Goal: Information Seeking & Learning: Understand process/instructions

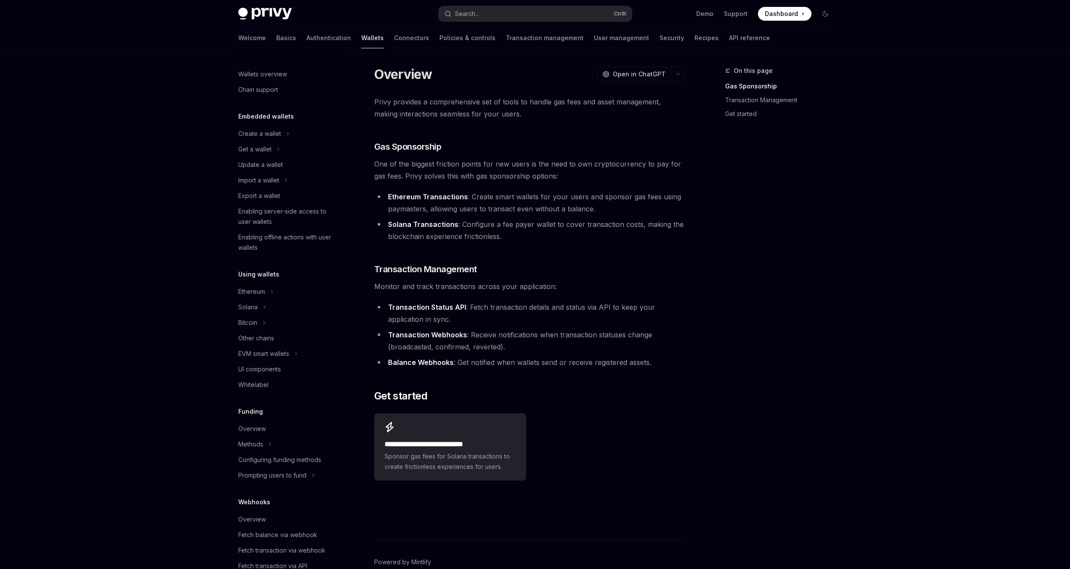
click at [361, 39] on link "Wallets" at bounding box center [372, 38] width 22 height 21
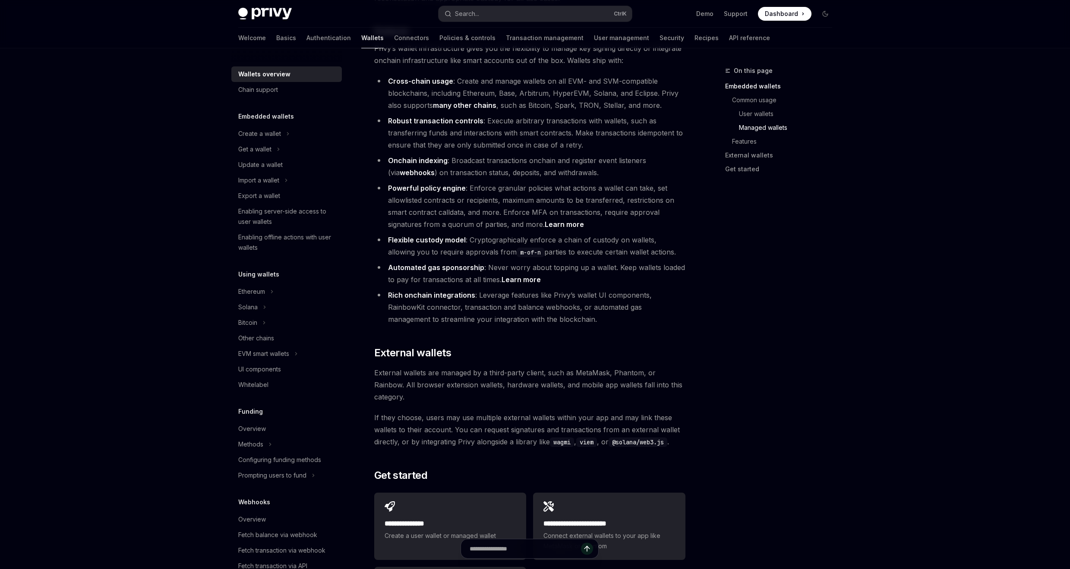
scroll to position [1036, 0]
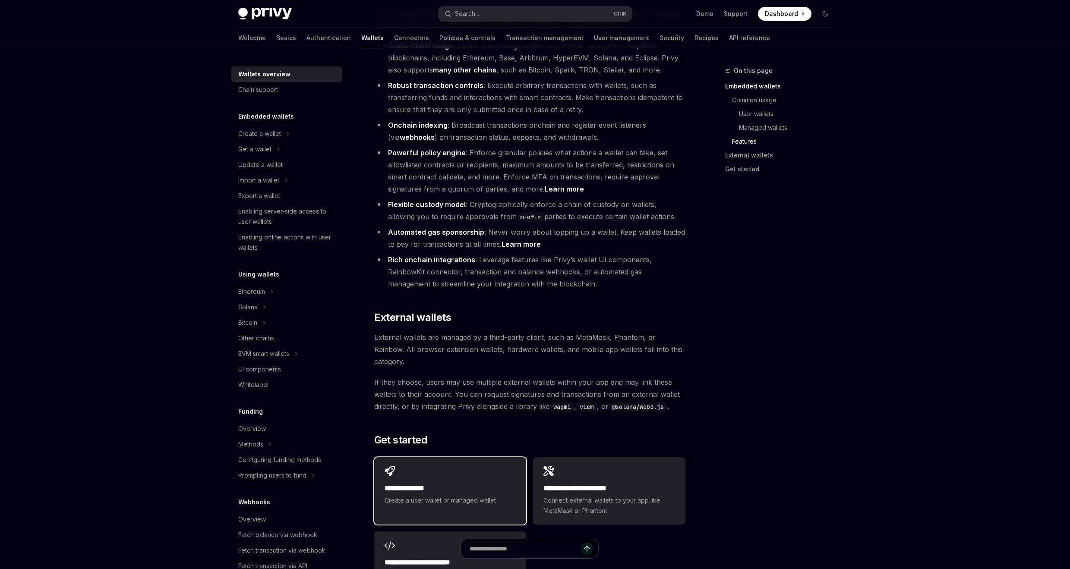
click at [421, 496] on span "Create a user wallet or managed wallet" at bounding box center [450, 501] width 131 height 10
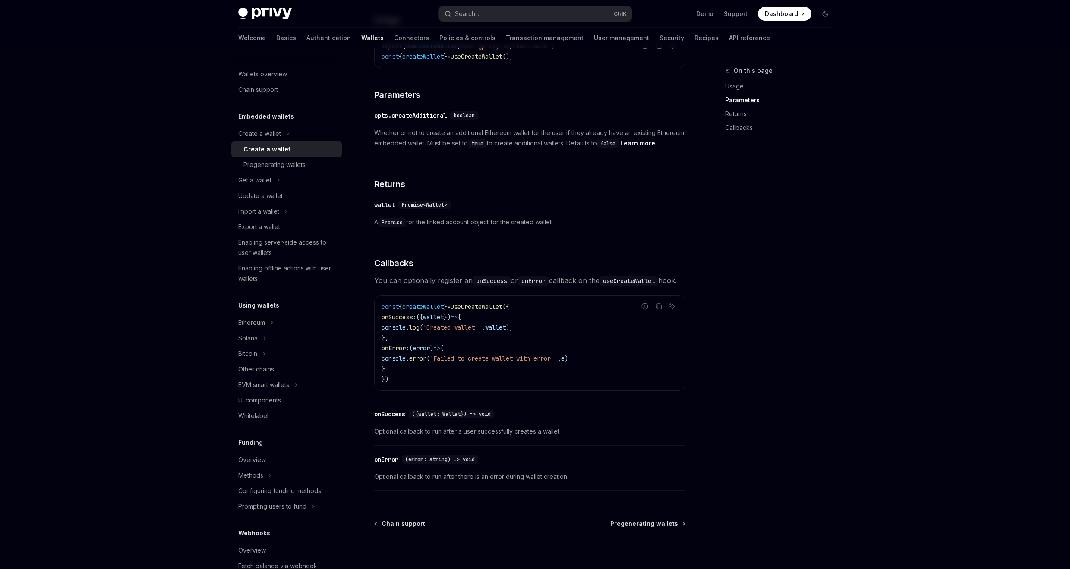
scroll to position [480, 0]
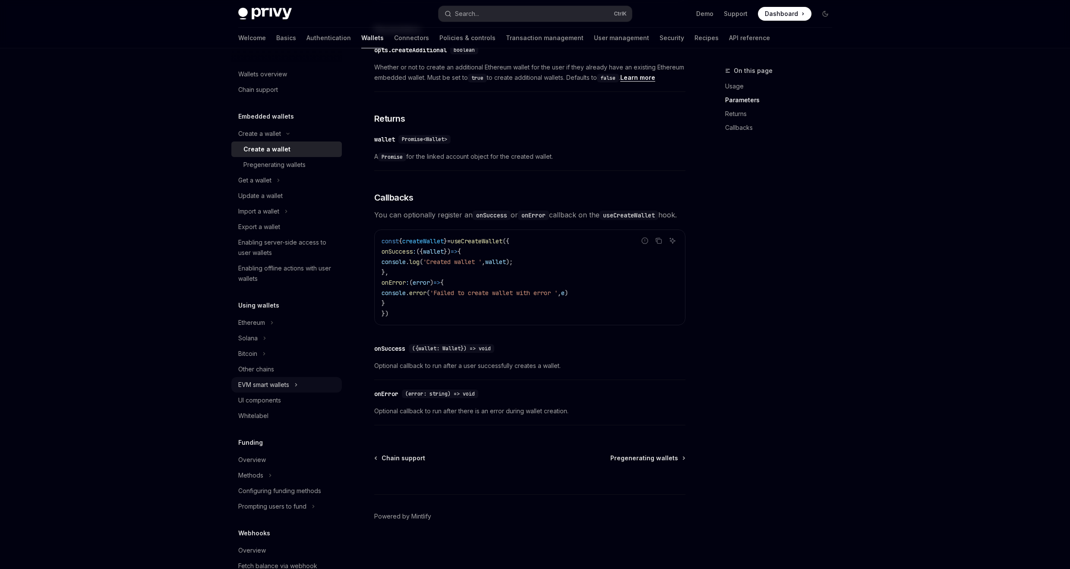
click at [293, 386] on button "EVM smart wallets" at bounding box center [286, 385] width 111 height 16
type textarea "*"
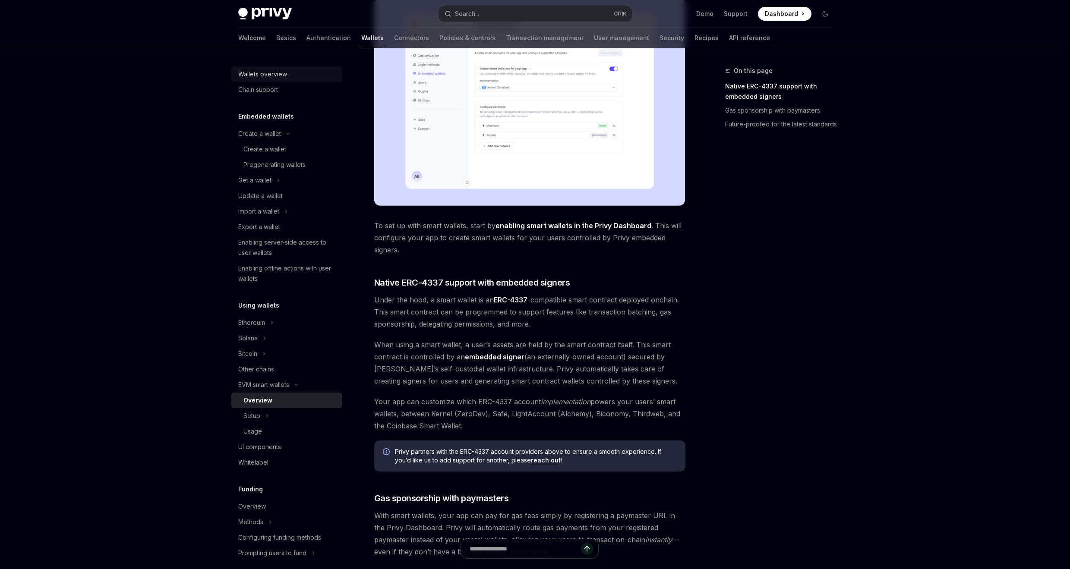
click at [280, 69] on div "Wallets overview" at bounding box center [262, 74] width 49 height 10
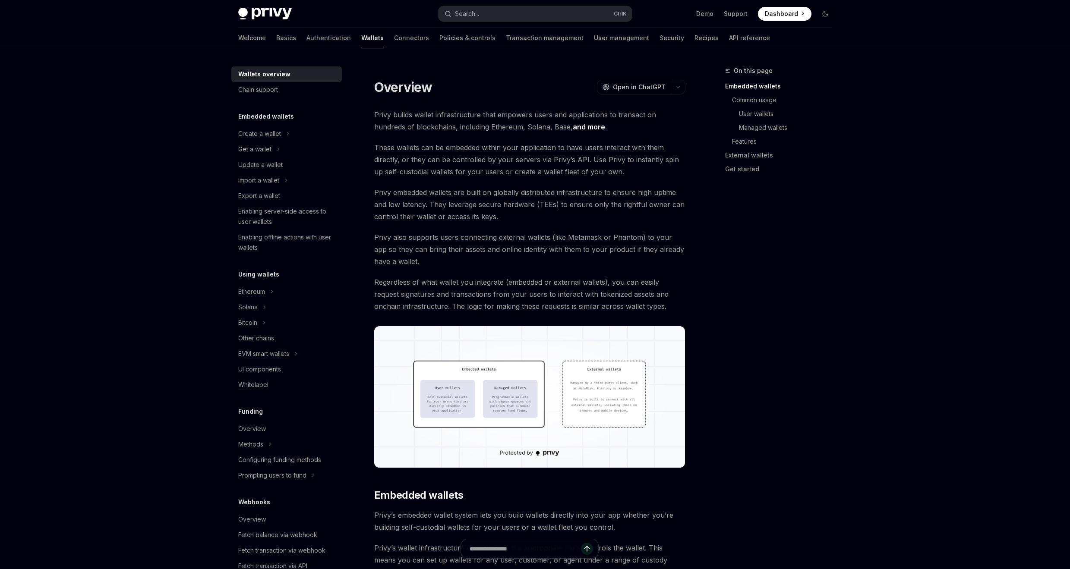
click at [460, 149] on span "These wallets can be embedded within your application to have users interact wi…" at bounding box center [529, 160] width 311 height 36
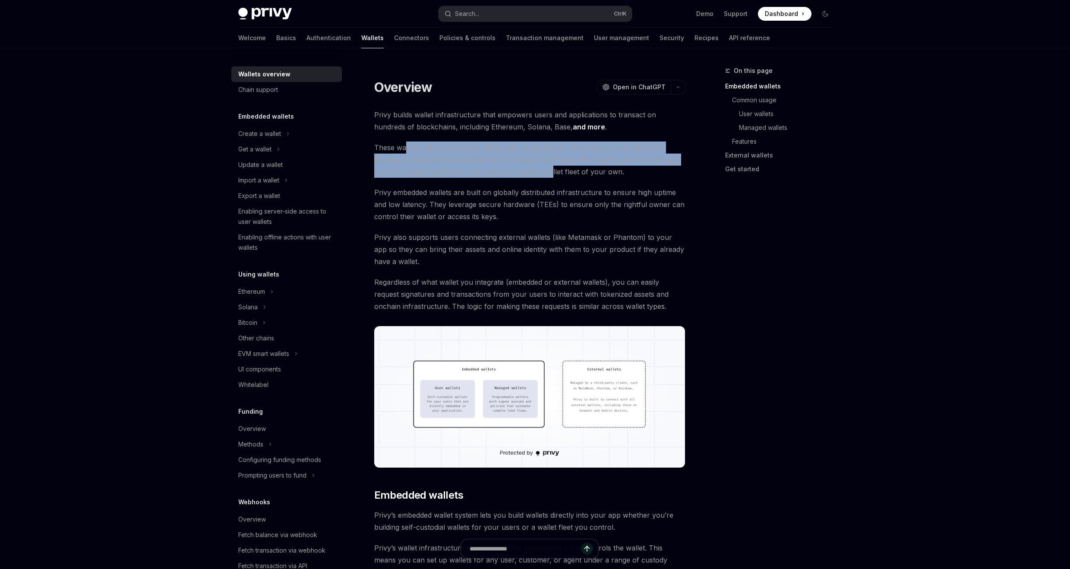
drag, startPoint x: 405, startPoint y: 153, endPoint x: 539, endPoint y: 172, distance: 134.7
click at [539, 172] on span "These wallets can be embedded within your application to have users interact wi…" at bounding box center [529, 160] width 311 height 36
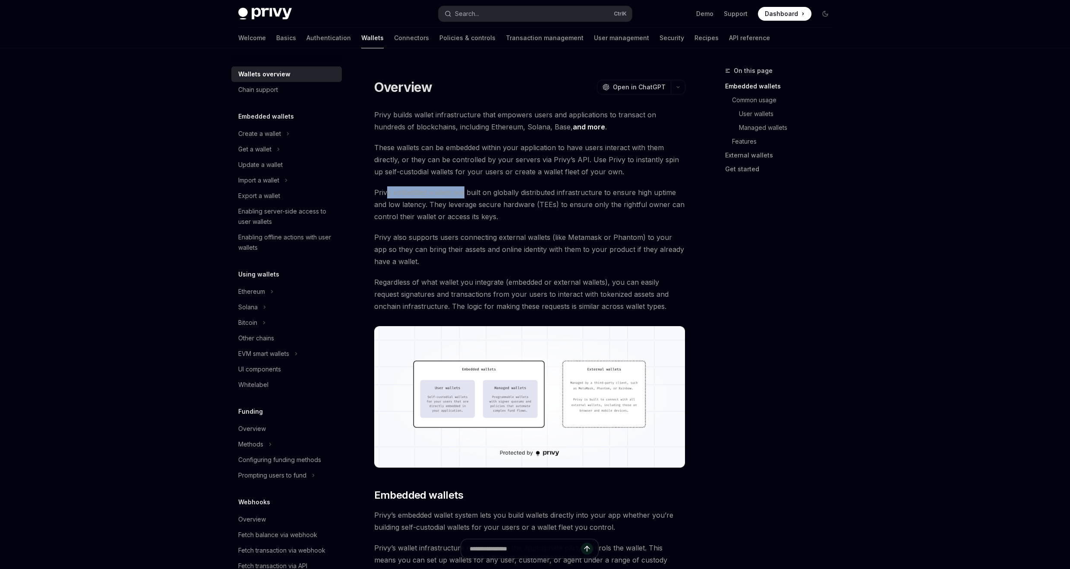
drag, startPoint x: 388, startPoint y: 196, endPoint x: 463, endPoint y: 192, distance: 75.6
click at [463, 192] on span "Privy embedded wallets are built on globally distributed infrastructure to ensu…" at bounding box center [529, 204] width 311 height 36
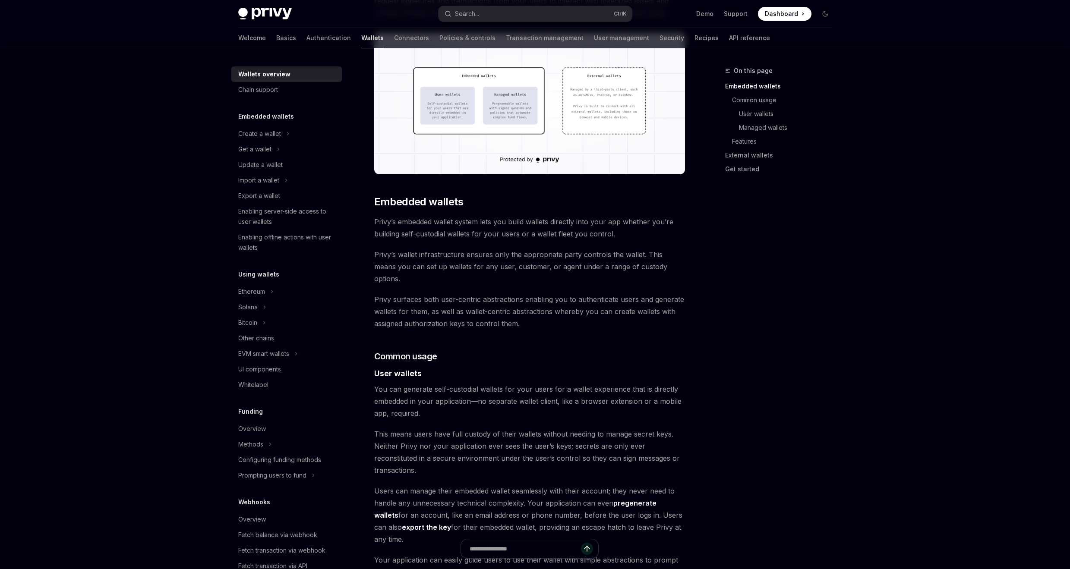
scroll to position [311, 0]
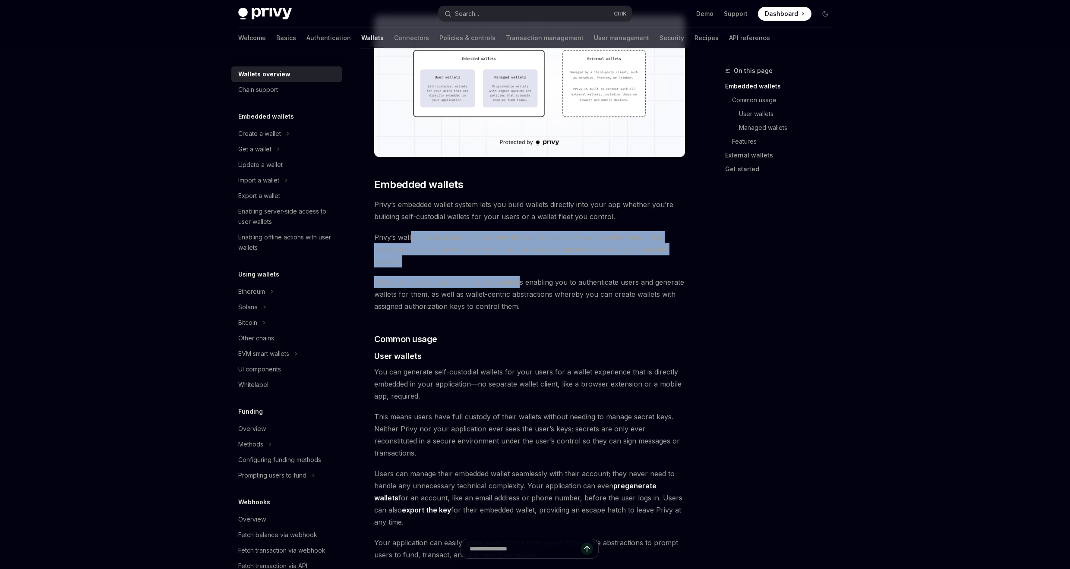
drag, startPoint x: 412, startPoint y: 238, endPoint x: 517, endPoint y: 272, distance: 110.0
click at [517, 272] on div "Privy builds wallet infrastructure that empowers users and applications to tran…" at bounding box center [529, 563] width 311 height 1530
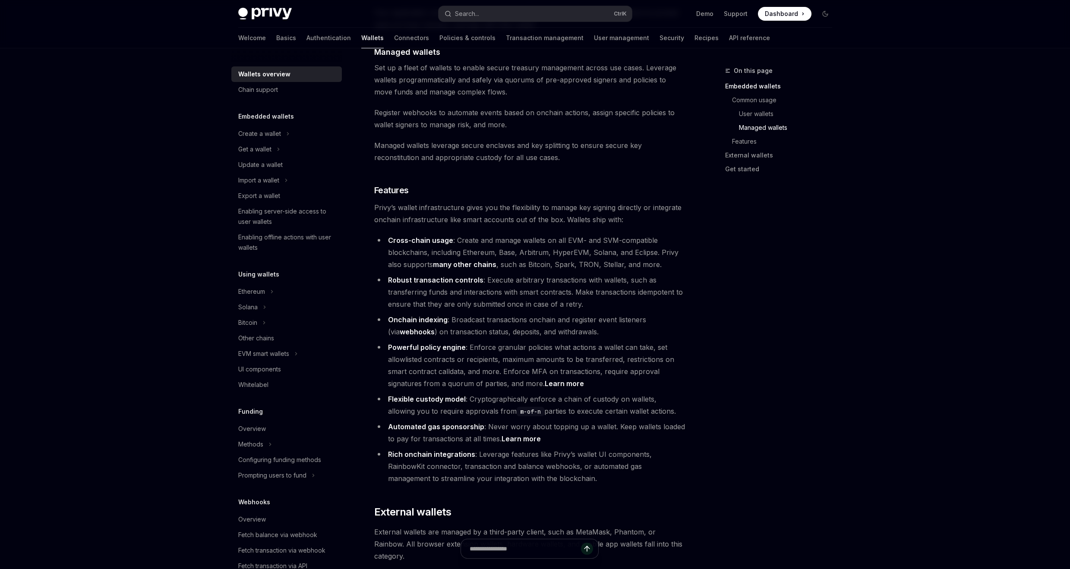
scroll to position [847, 0]
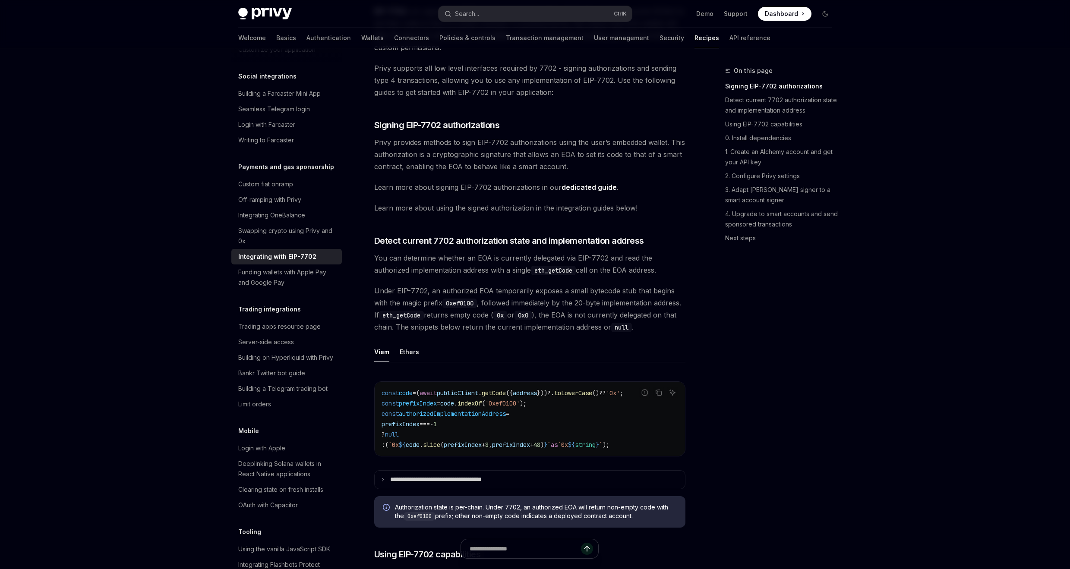
scroll to position [155, 0]
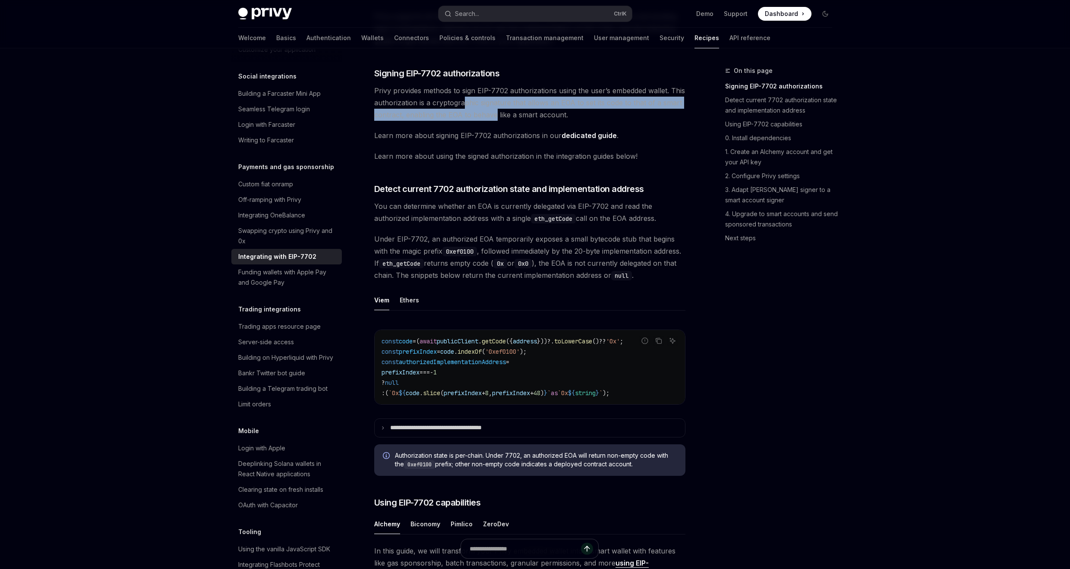
drag, startPoint x: 462, startPoint y: 103, endPoint x: 495, endPoint y: 110, distance: 33.1
click at [495, 110] on span "Privy provides methods to sign EIP-7702 authorizations using the user’s embedde…" at bounding box center [529, 103] width 311 height 36
click at [592, 137] on link "dedicated guide" at bounding box center [589, 135] width 55 height 9
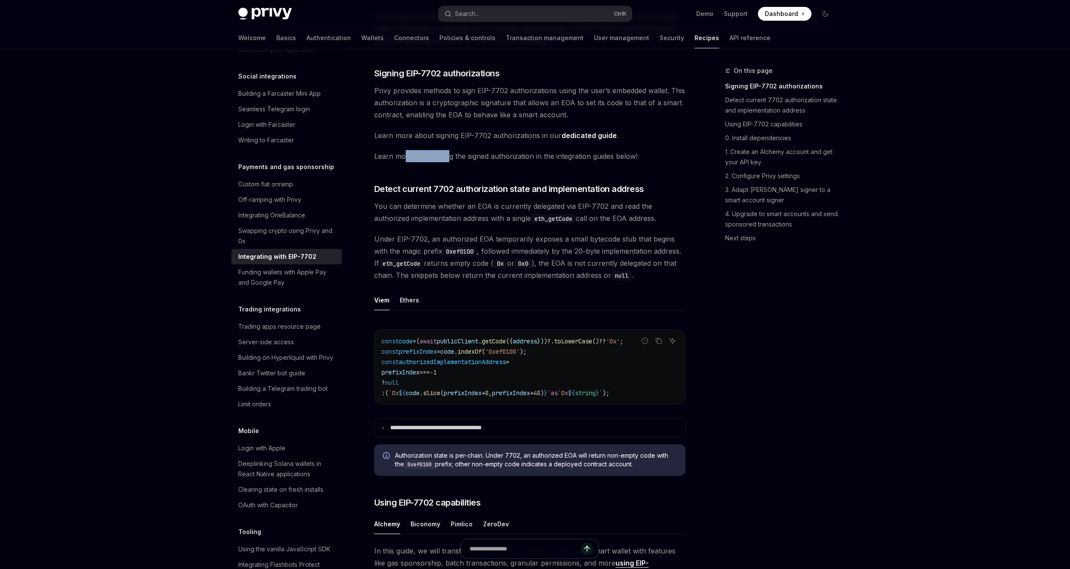
drag, startPoint x: 405, startPoint y: 158, endPoint x: 447, endPoint y: 155, distance: 42.4
click at [447, 155] on span "Learn more about using the signed authorization in the integration guides below!" at bounding box center [529, 156] width 311 height 12
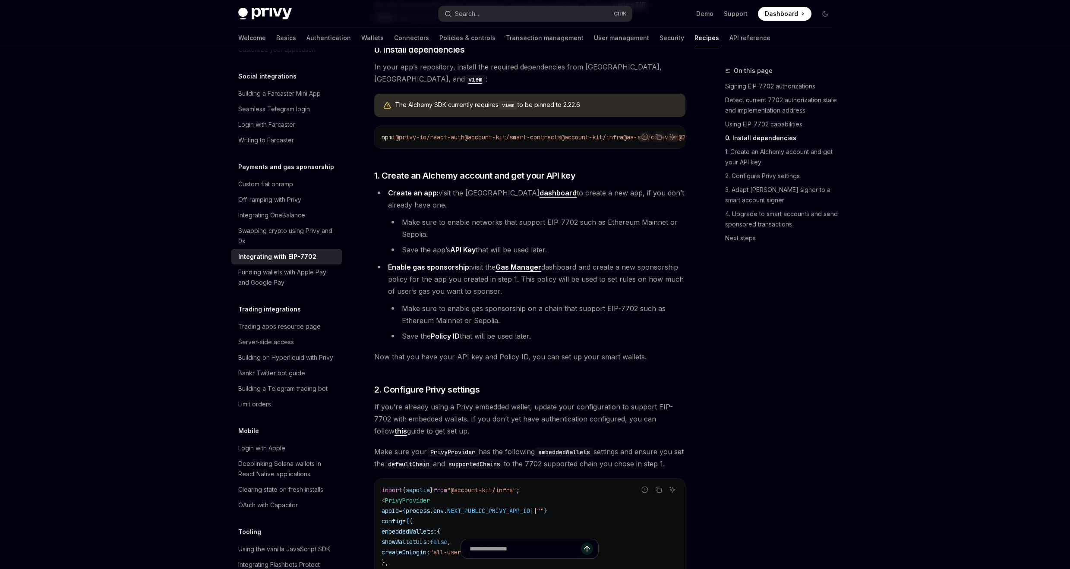
scroll to position [570, 0]
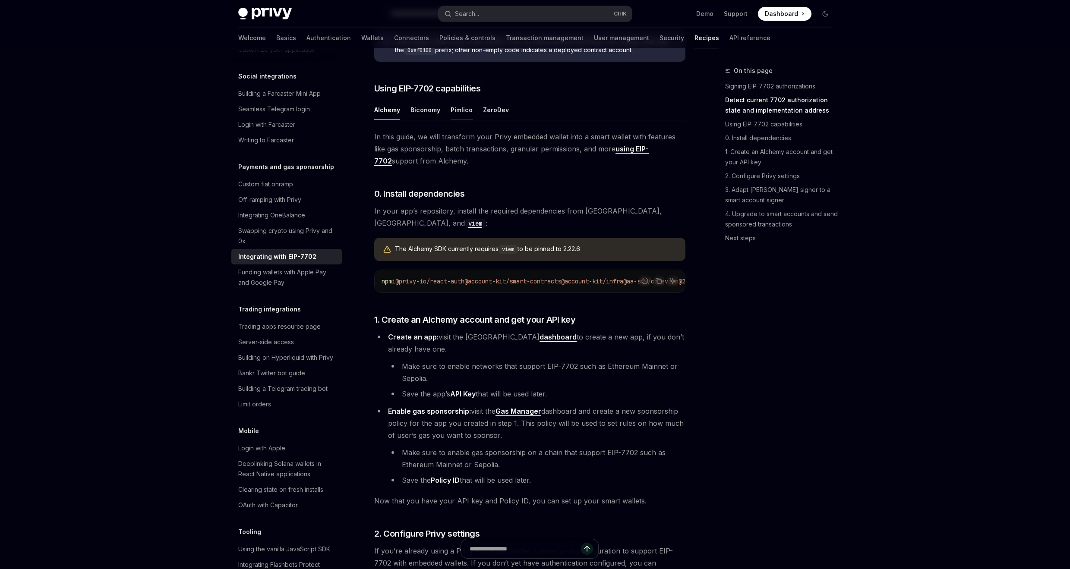
click at [459, 120] on button "Pimlico" at bounding box center [462, 110] width 22 height 20
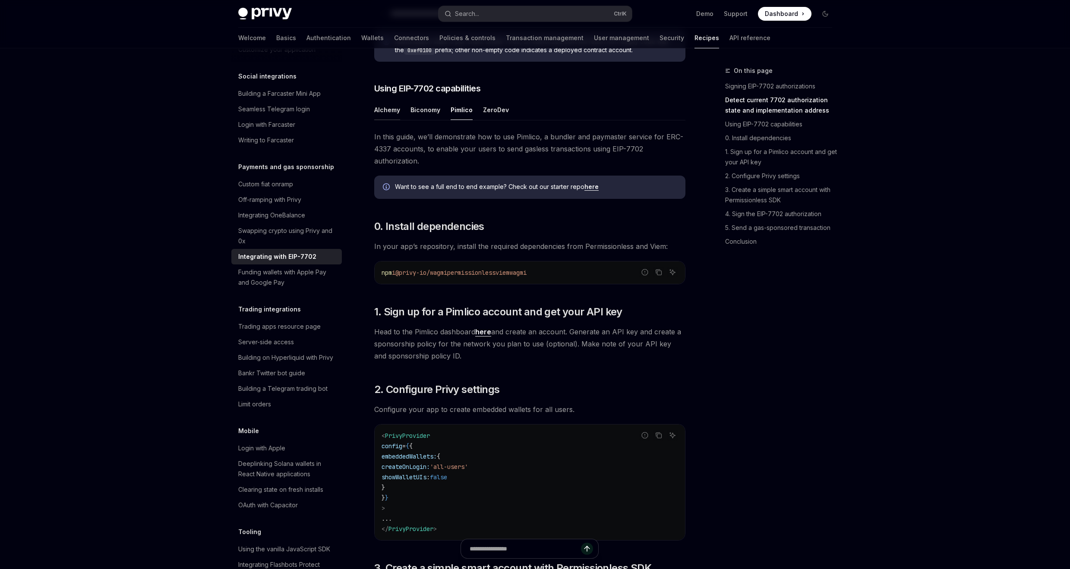
click at [384, 120] on button "Alchemy" at bounding box center [387, 110] width 26 height 20
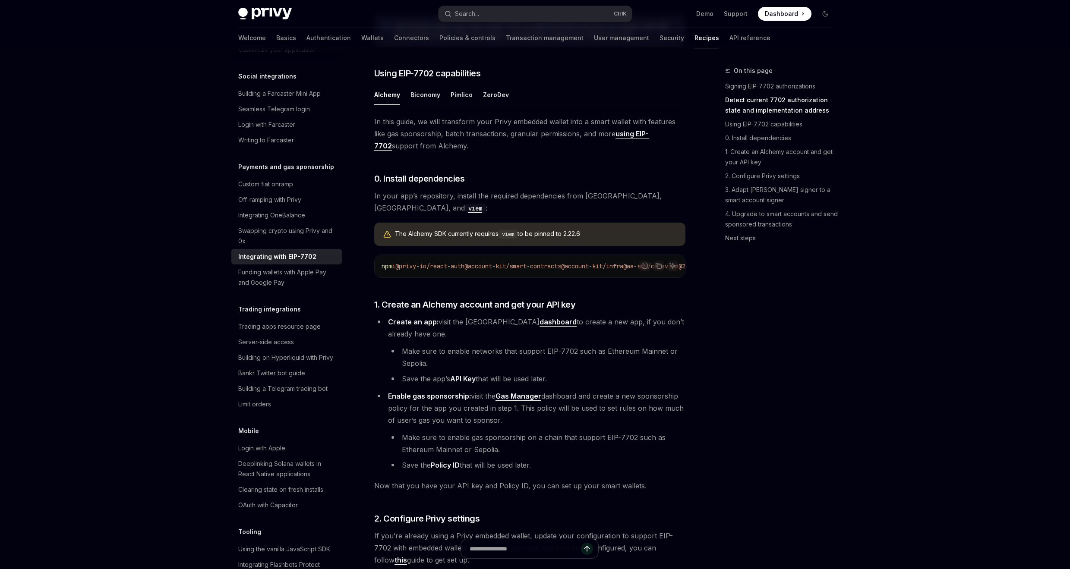
scroll to position [518, 0]
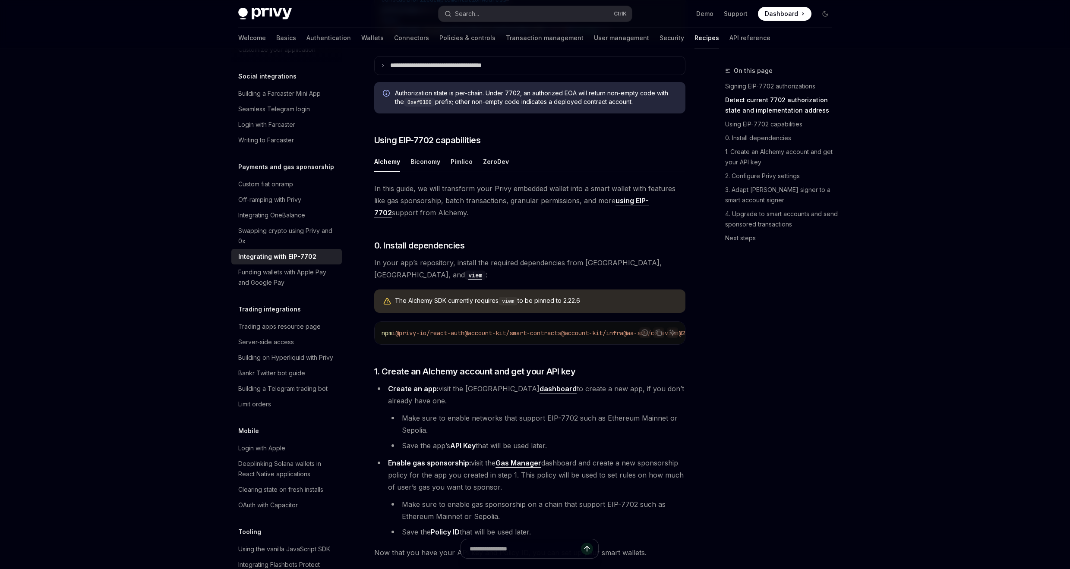
drag, startPoint x: 471, startPoint y: 344, endPoint x: 518, endPoint y: 341, distance: 47.1
click at [518, 341] on div "npm i @privy-io/react-auth @account-kit/smart-contracts @account-kit/infra @aa-…" at bounding box center [530, 333] width 310 height 22
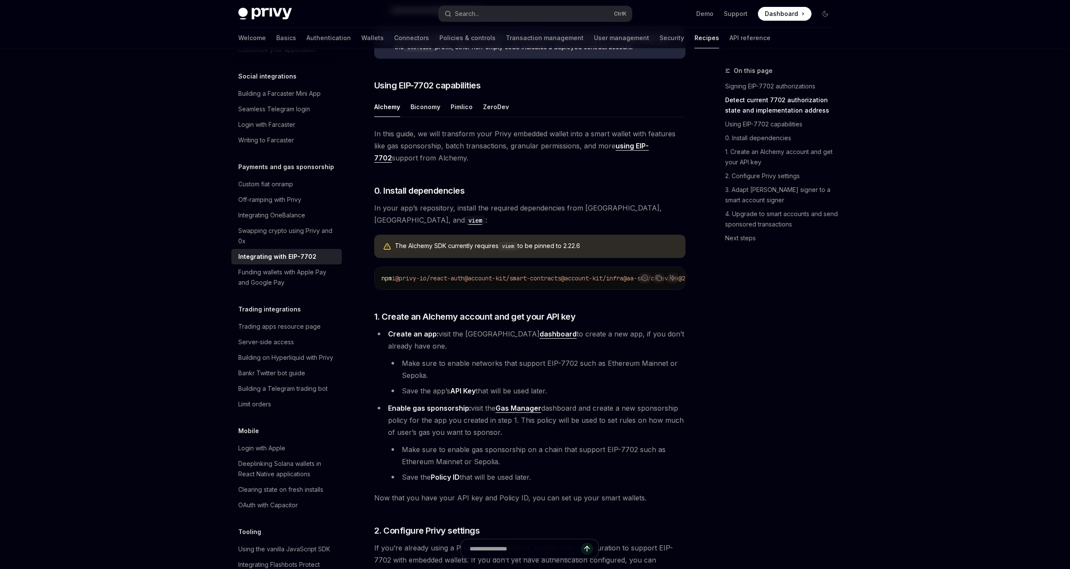
scroll to position [417, 0]
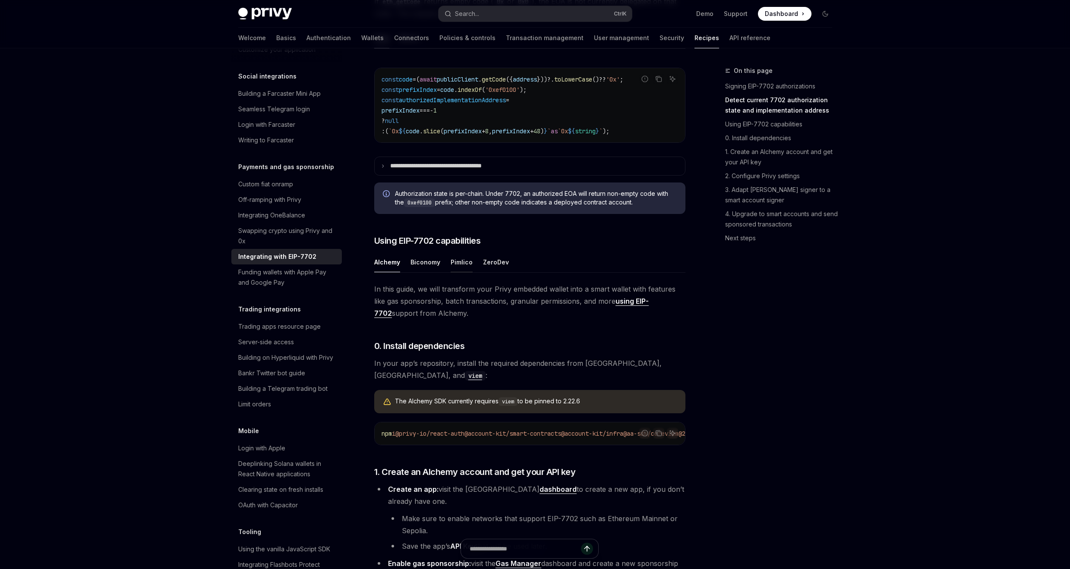
click at [459, 272] on button "Pimlico" at bounding box center [462, 262] width 22 height 20
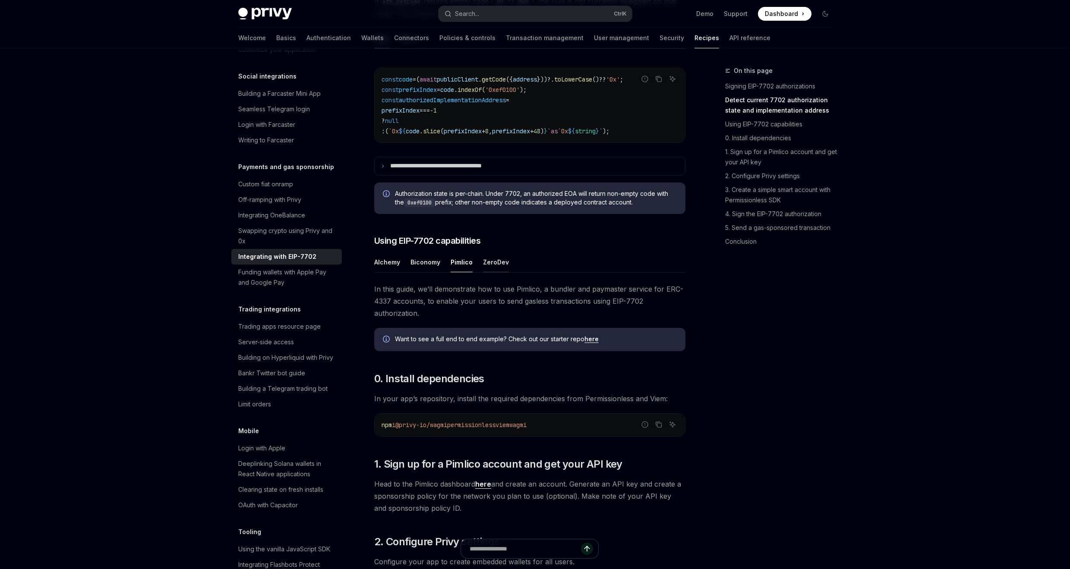
click at [492, 272] on button "ZeroDev" at bounding box center [496, 262] width 26 height 20
type textarea "*"
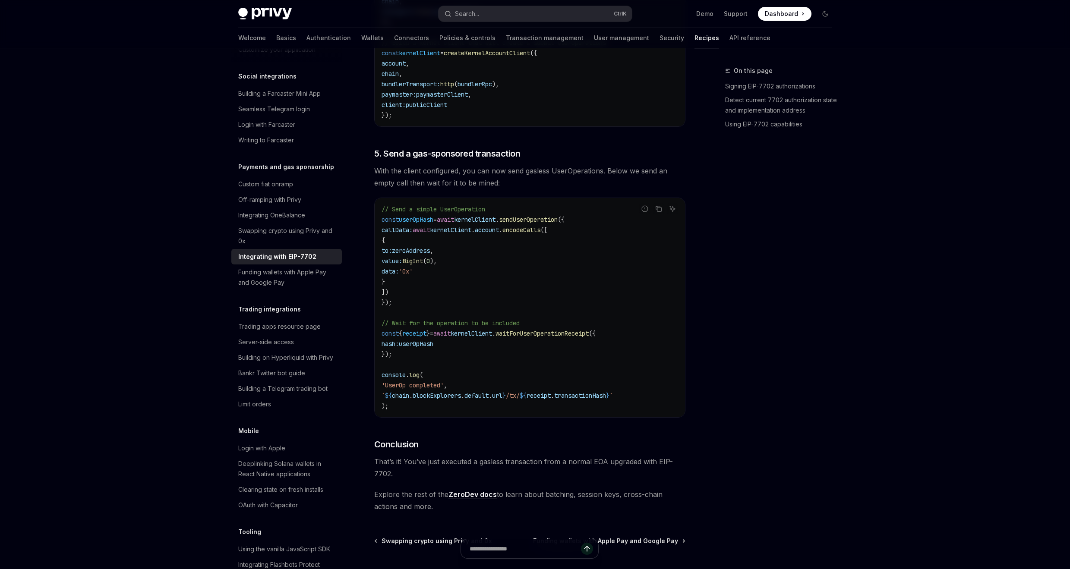
scroll to position [1920, 0]
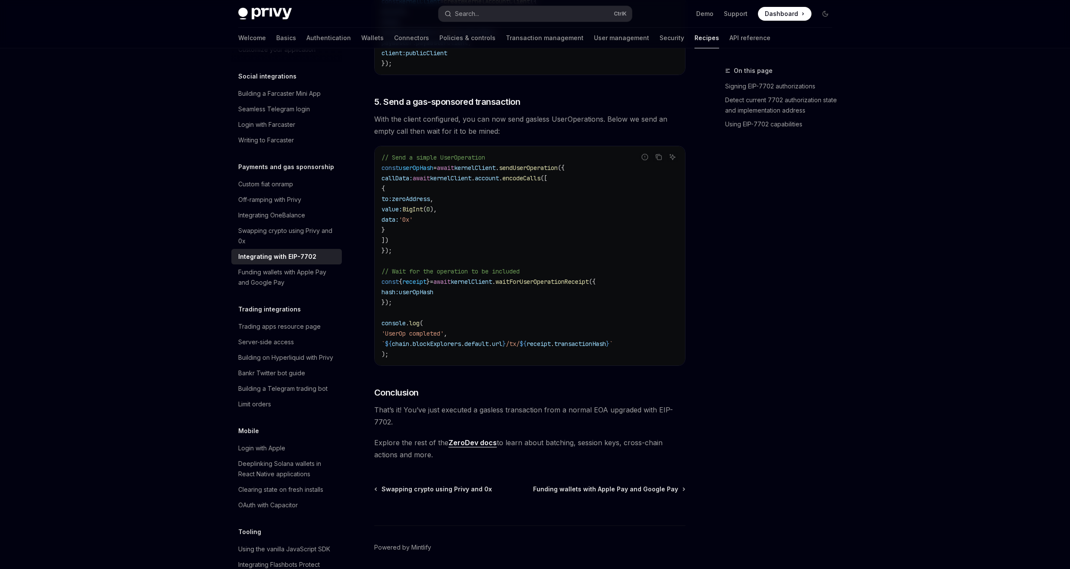
click at [475, 448] on link "ZeroDev docs" at bounding box center [473, 443] width 48 height 9
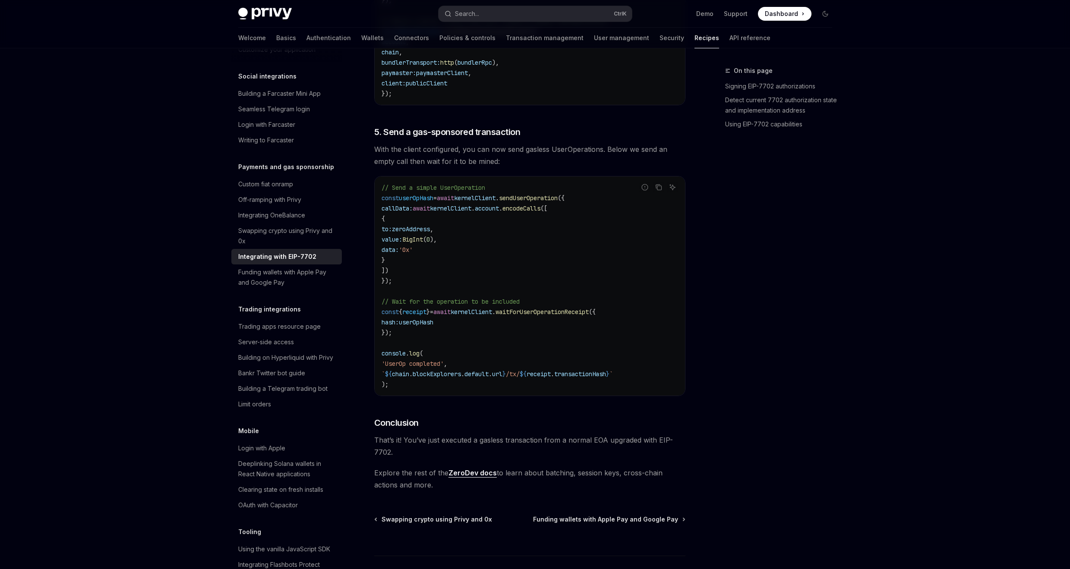
scroll to position [1915, 0]
